Goal: Navigation & Orientation: Find specific page/section

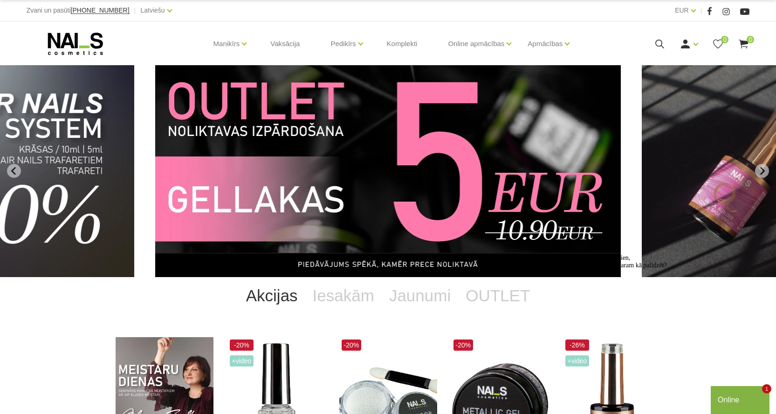
click at [509, 186] on img "12 of 13" at bounding box center [388, 171] width 466 height 212
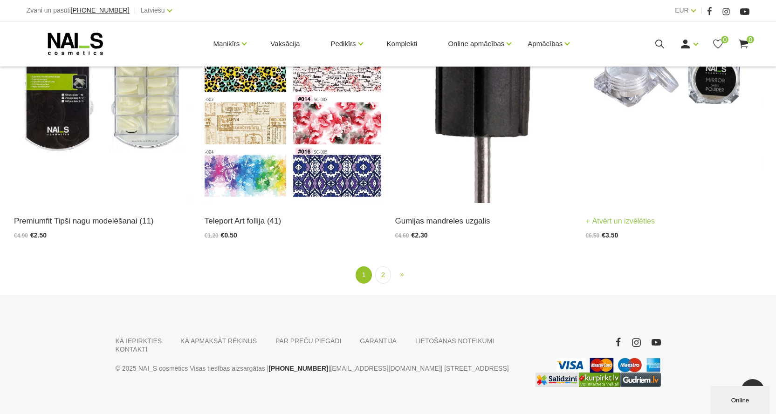
scroll to position [1870, 0]
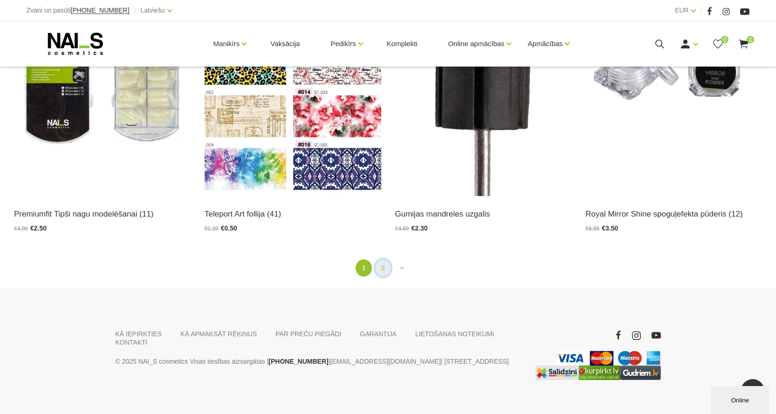
click at [381, 260] on link "2" at bounding box center [383, 268] width 16 height 17
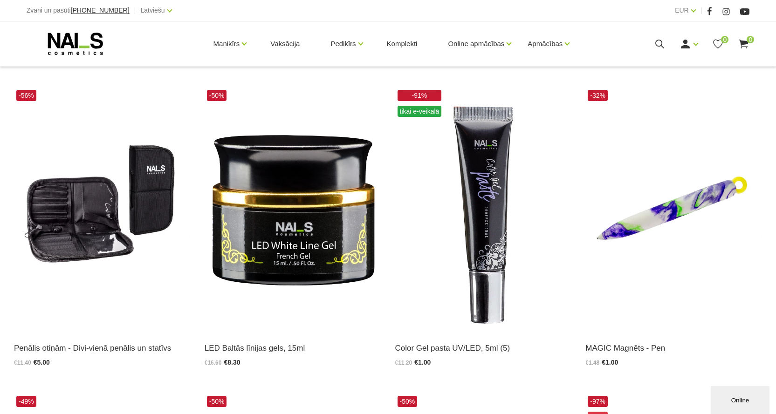
scroll to position [14, 0]
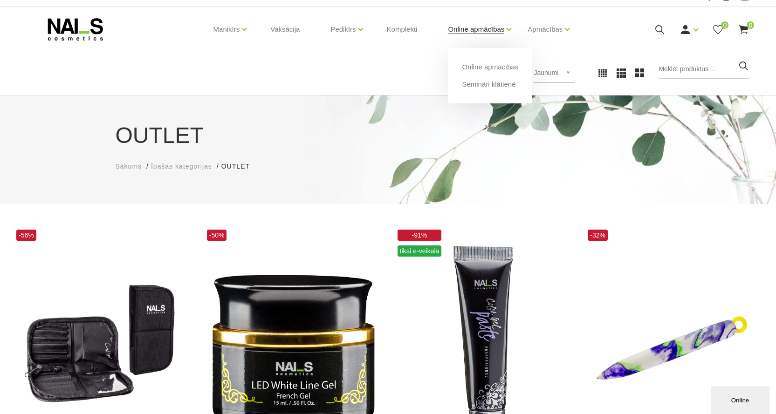
click at [478, 29] on link "Online apmācības" at bounding box center [476, 29] width 56 height 37
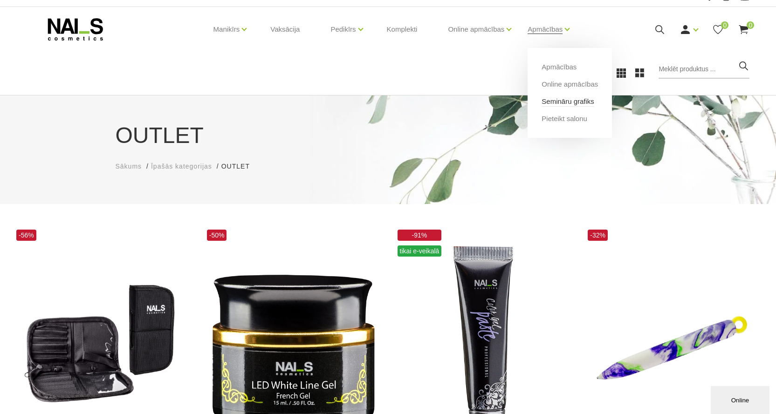
click at [566, 99] on link "Semināru grafiks" at bounding box center [568, 101] width 53 height 10
